Goal: Transaction & Acquisition: Book appointment/travel/reservation

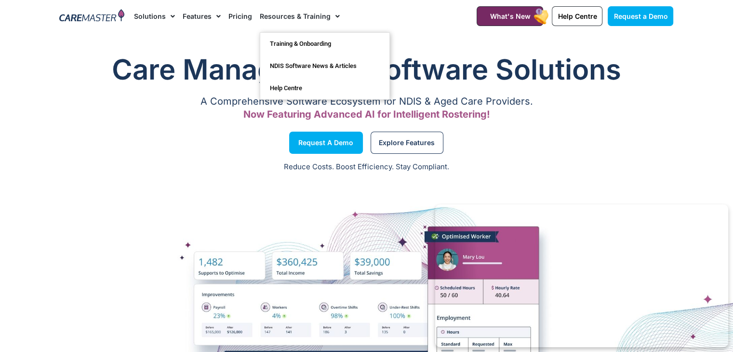
click at [289, 16] on link "Resources & Training" at bounding box center [300, 16] width 80 height 32
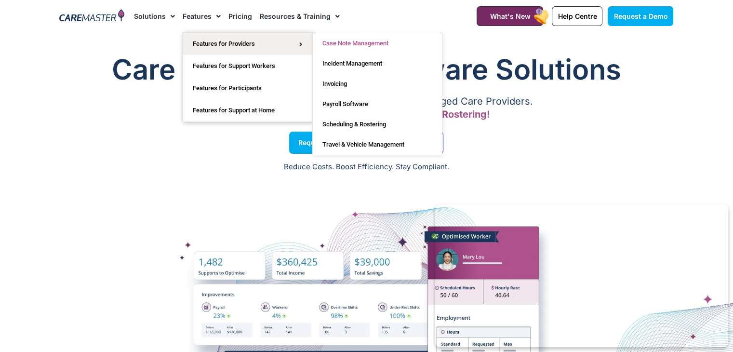
click at [326, 42] on link "Case Note Management" at bounding box center [377, 43] width 129 height 20
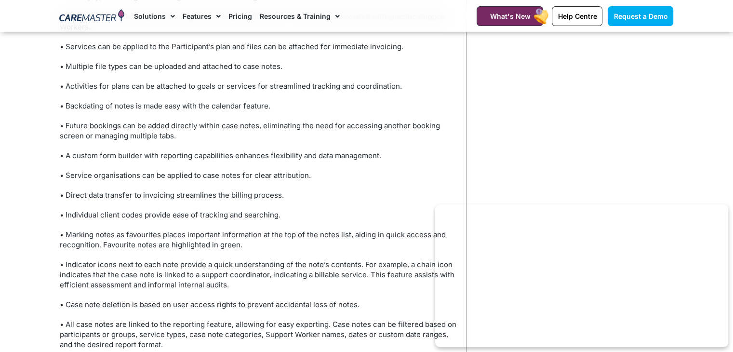
scroll to position [3582, 0]
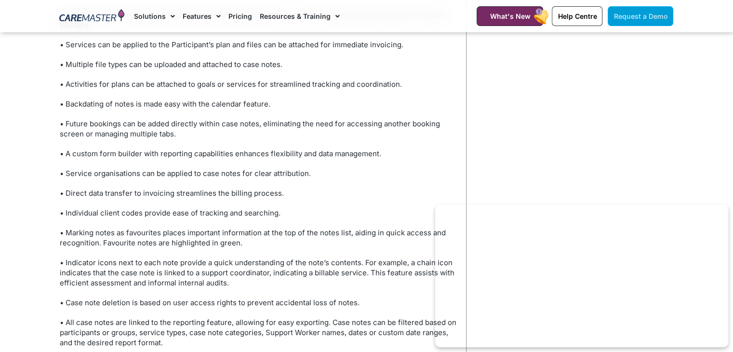
click at [633, 10] on link "Request a Demo" at bounding box center [640, 16] width 66 height 20
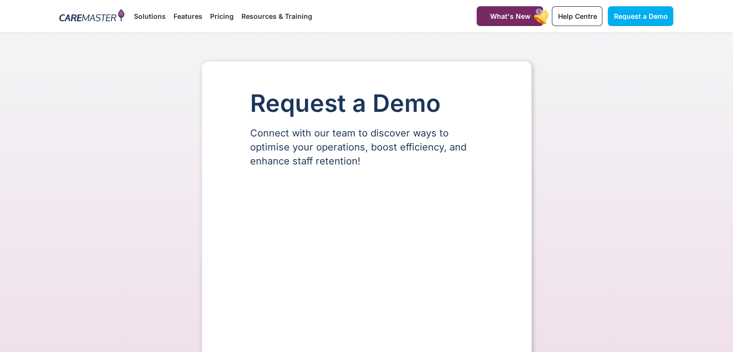
select select "**"
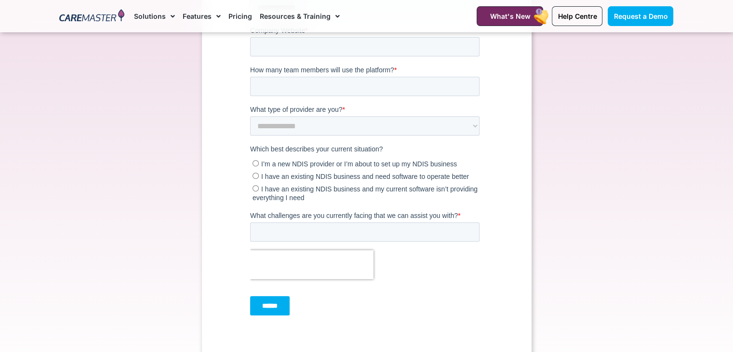
scroll to position [397, 0]
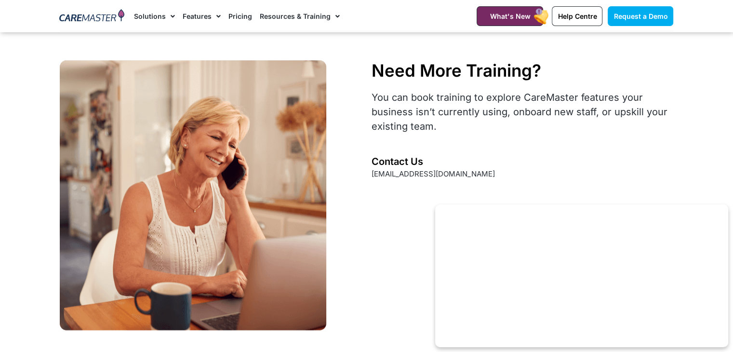
scroll to position [4186, 0]
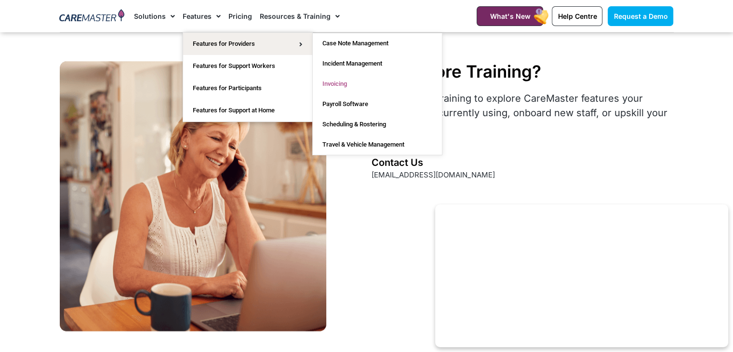
click at [328, 90] on link "Invoicing" at bounding box center [377, 84] width 129 height 20
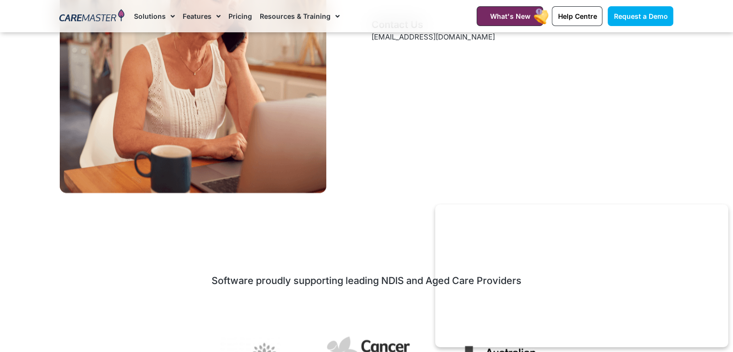
scroll to position [1834, 0]
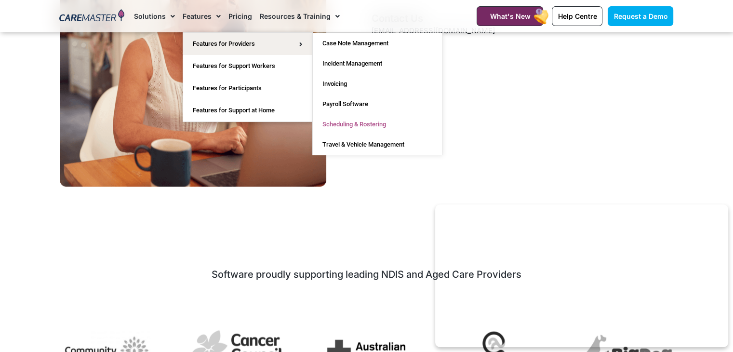
click at [348, 122] on link "Scheduling & Rostering" at bounding box center [377, 124] width 129 height 20
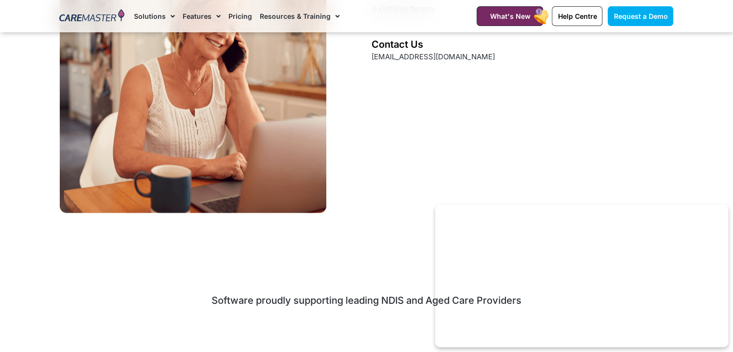
scroll to position [2908, 0]
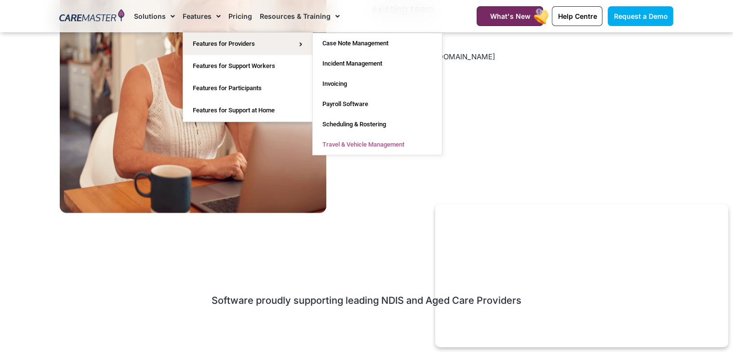
click at [337, 148] on link "Travel & Vehicle Management" at bounding box center [377, 144] width 129 height 20
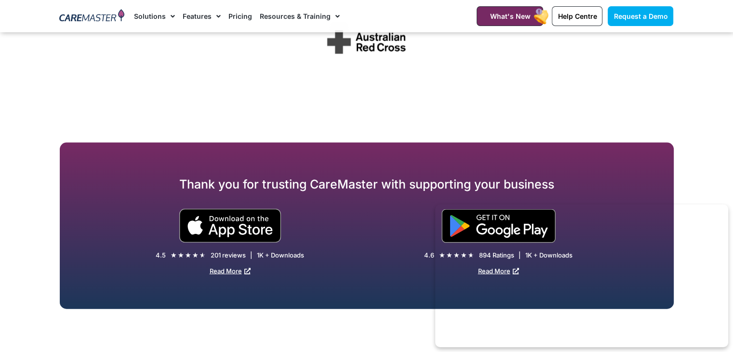
scroll to position [2143, 0]
